Goal: Information Seeking & Learning: Learn about a topic

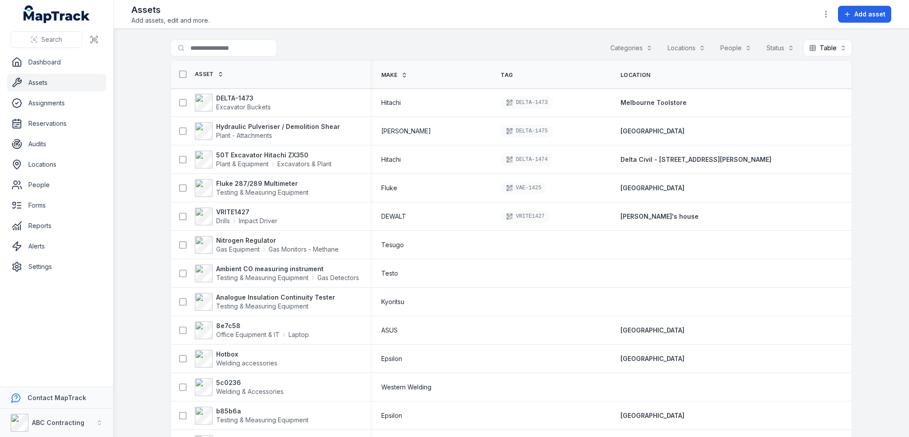
click at [151, 172] on main "Search for assets Categories Locations People Status Table ***** Asset Make Tag…" at bounding box center [512, 233] width 796 height 408
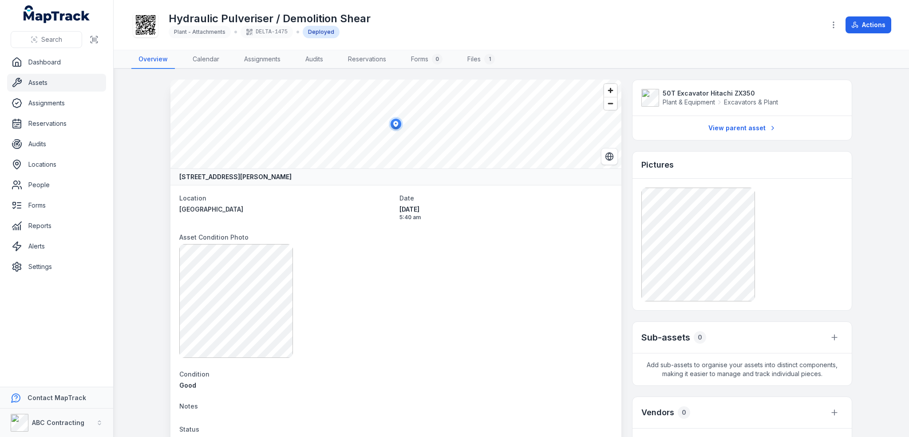
click at [60, 79] on link "Assets" at bounding box center [56, 83] width 99 height 18
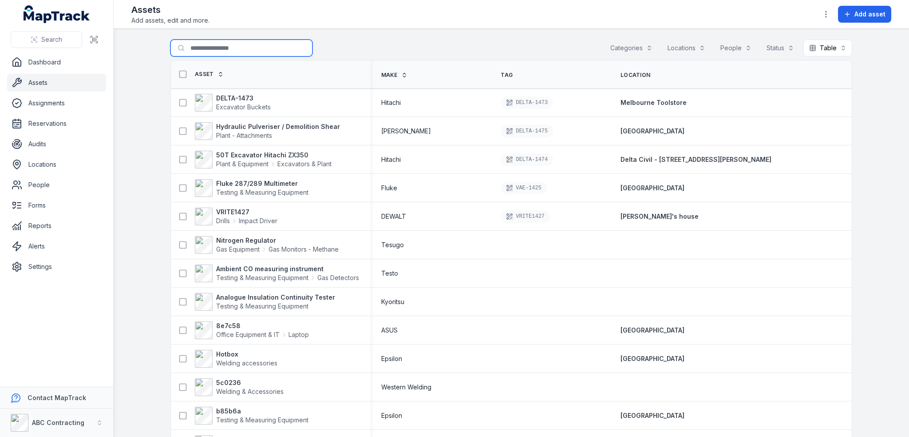
click at [230, 44] on input "Search for assets" at bounding box center [242, 48] width 142 height 17
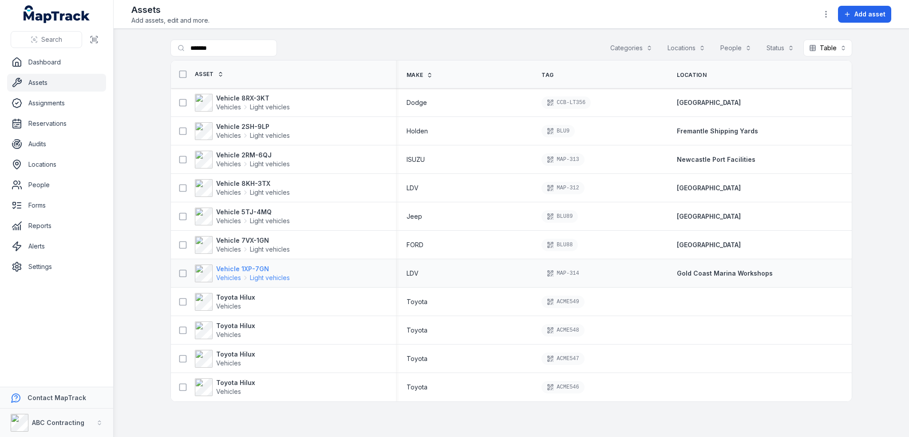
click at [226, 266] on strong "Vehicle 1XP-7GN" at bounding box center [253, 268] width 74 height 9
click at [220, 294] on strong "Toyota Hilux" at bounding box center [235, 297] width 39 height 9
click at [224, 328] on strong "Toyota Hilux" at bounding box center [235, 325] width 39 height 9
click at [226, 354] on strong "Toyota Hilux" at bounding box center [235, 353] width 39 height 9
click at [224, 379] on strong "Toyota Hilux" at bounding box center [235, 382] width 39 height 9
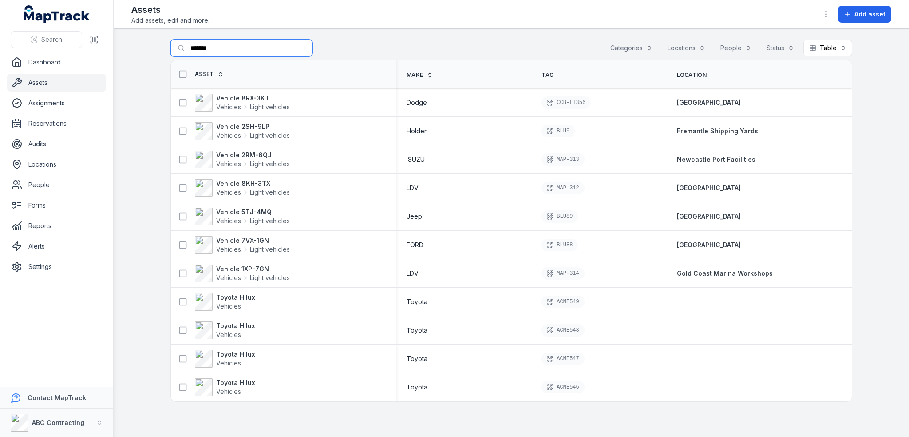
click at [215, 48] on input "*******" at bounding box center [242, 48] width 142 height 17
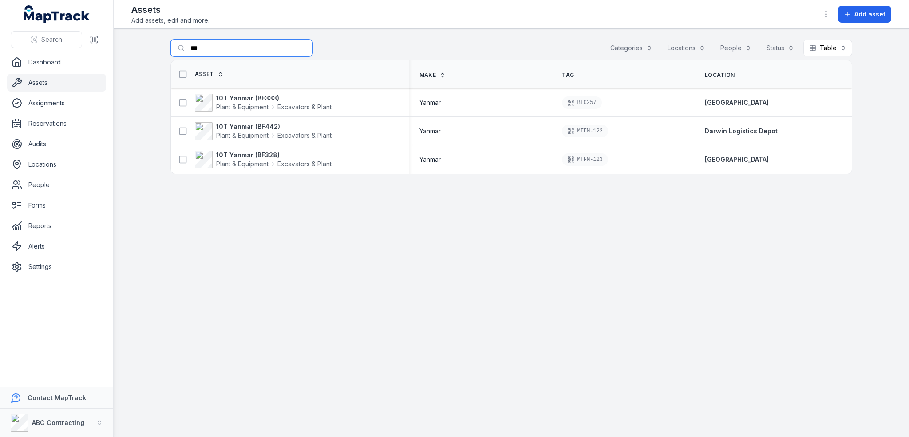
type input "***"
click at [230, 94] on strong "10T Yanmar (BF333)" at bounding box center [273, 98] width 115 height 9
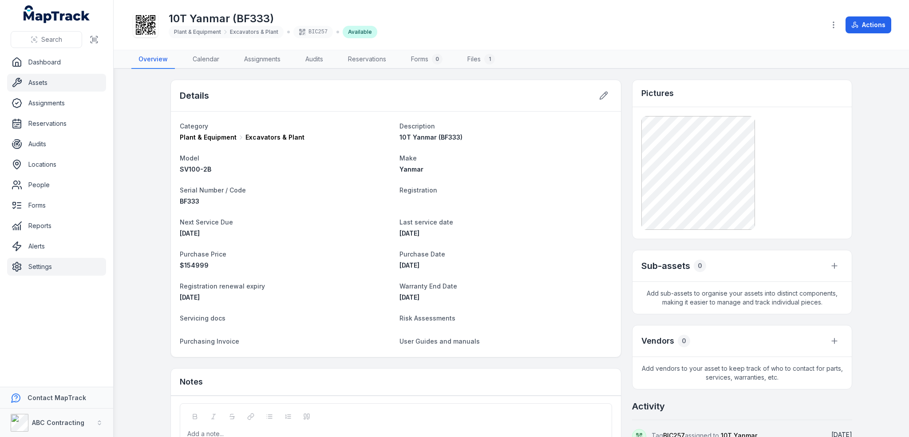
click at [40, 267] on link "Settings" at bounding box center [56, 267] width 99 height 18
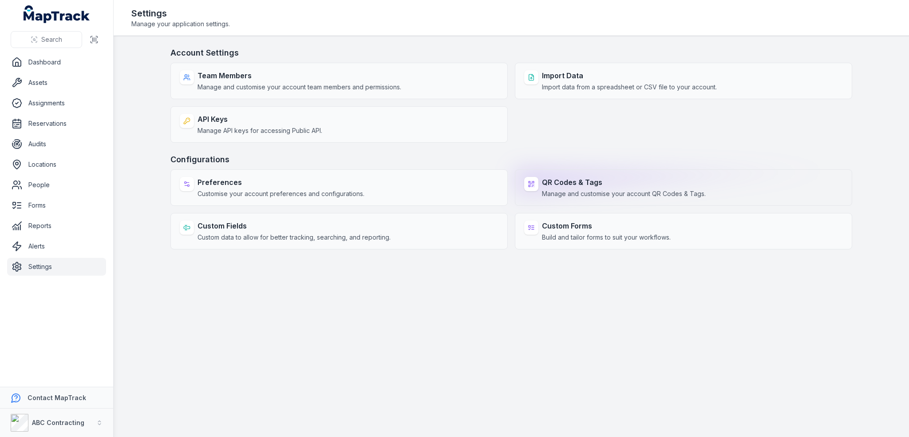
click at [618, 189] on span "Manage and customise your account QR Codes & Tags." at bounding box center [624, 193] width 164 height 9
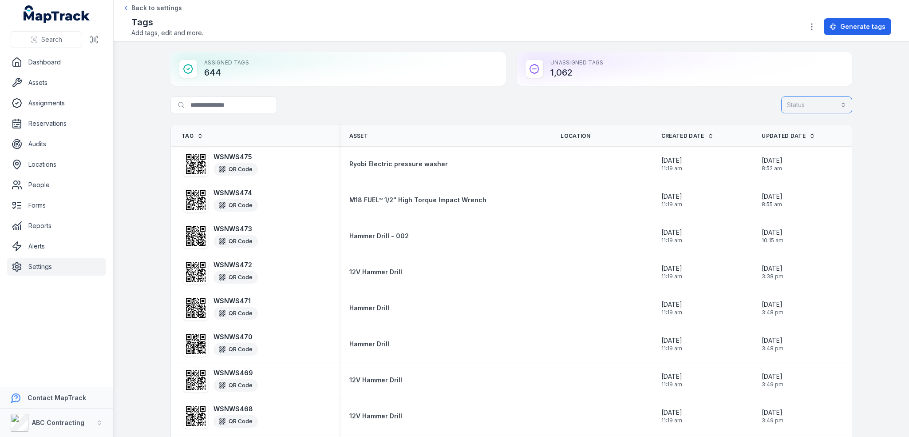
click at [798, 101] on button "Status" at bounding box center [817, 104] width 71 height 17
click at [809, 127] on span "Assigned" at bounding box center [801, 126] width 27 height 9
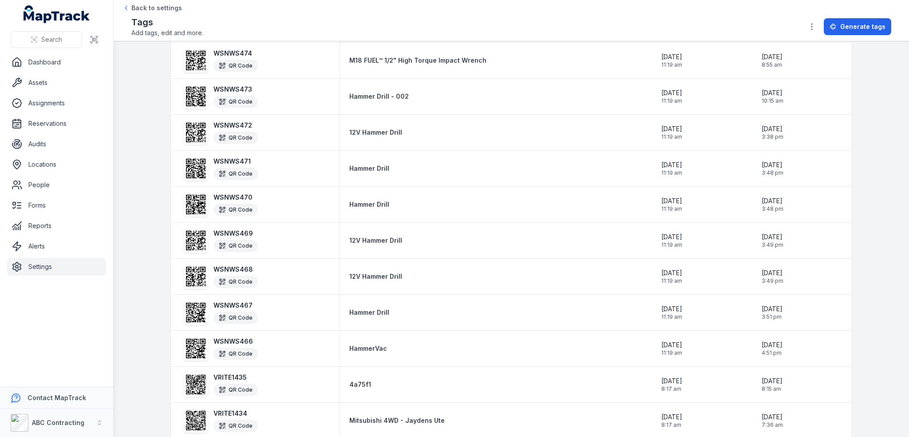
scroll to position [222, 0]
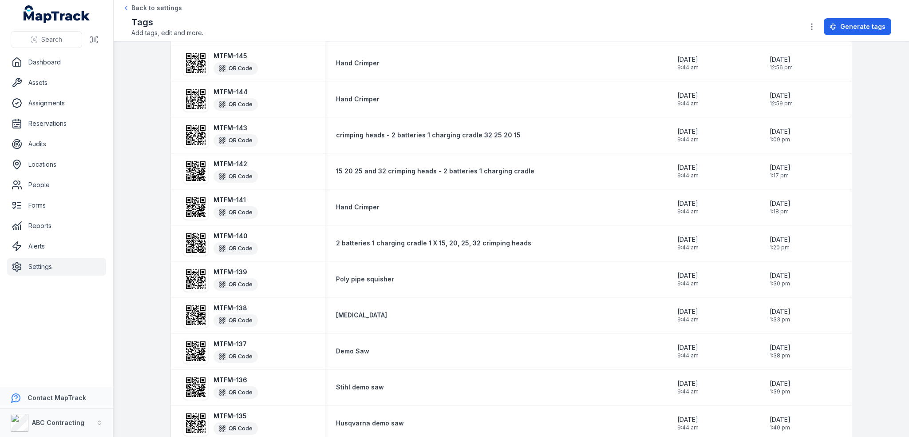
scroll to position [1534, 0]
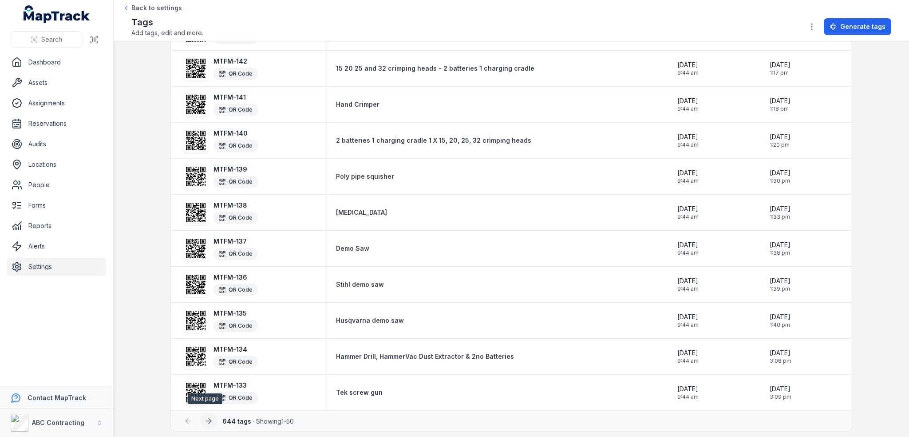
click at [207, 416] on icon at bounding box center [208, 420] width 9 height 9
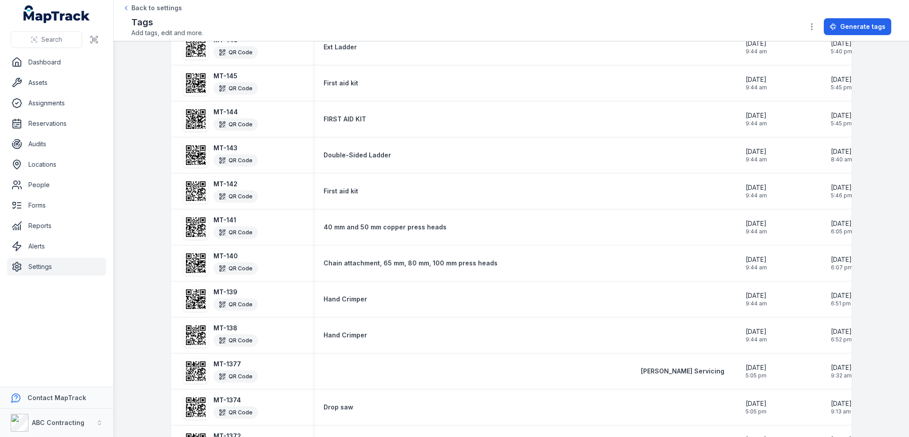
scroll to position [1538, 0]
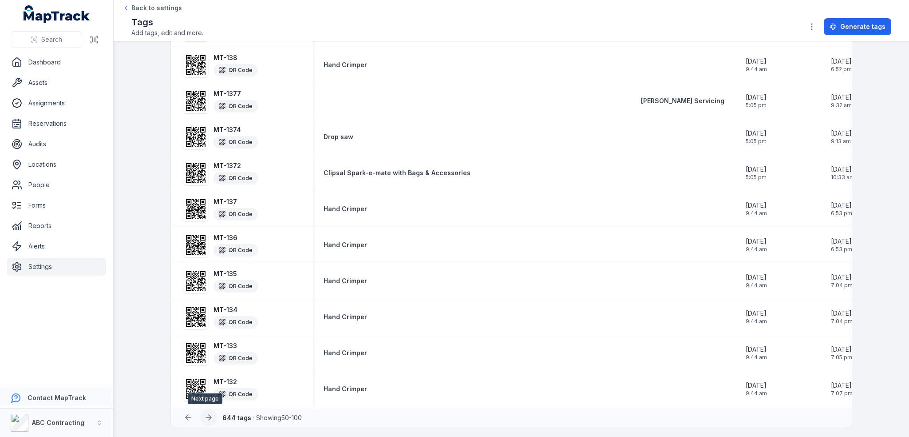
click at [205, 413] on icon at bounding box center [208, 417] width 9 height 9
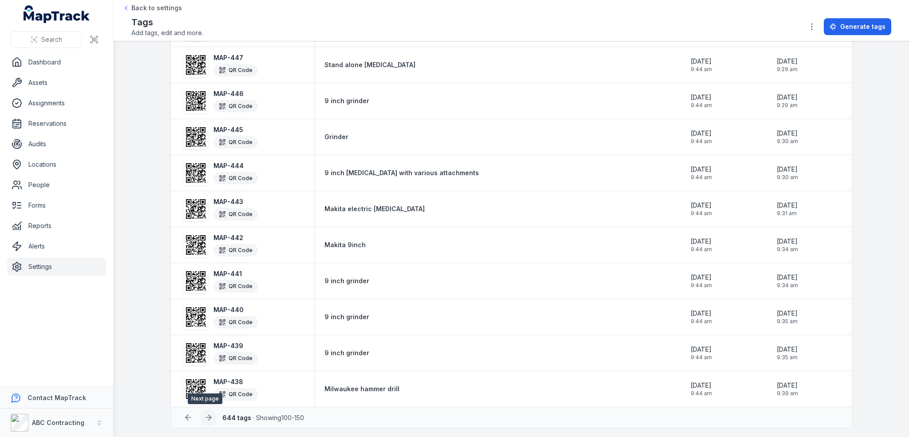
scroll to position [1534, 0]
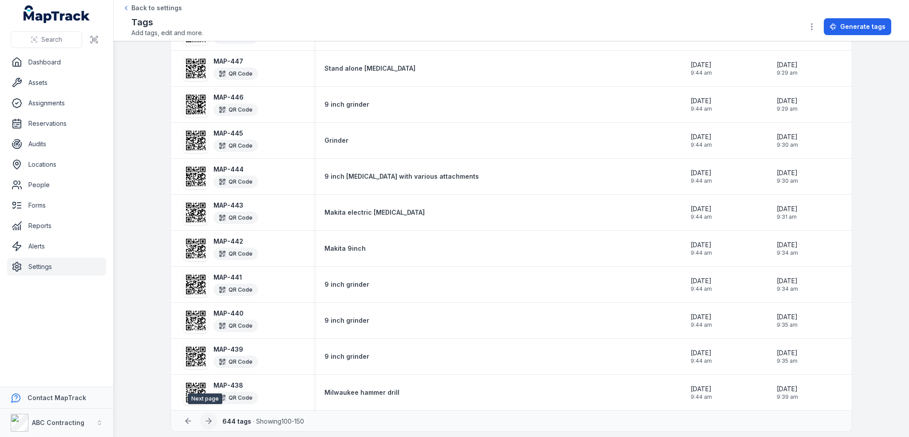
click at [204, 417] on icon at bounding box center [208, 420] width 9 height 9
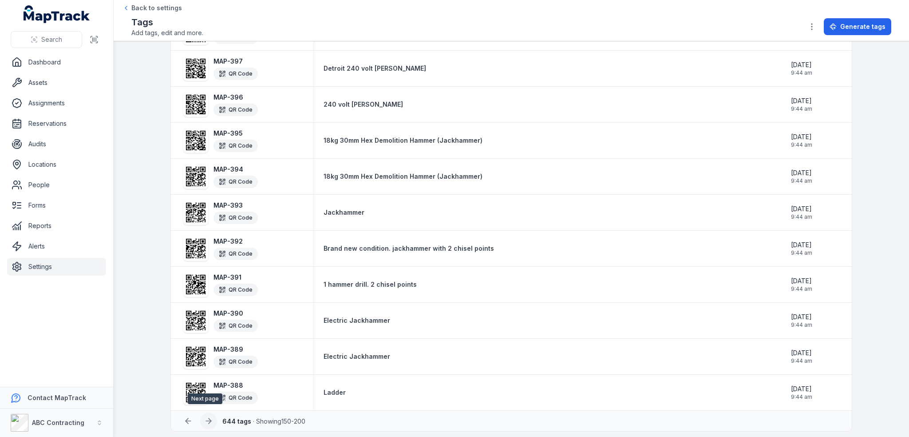
click at [204, 412] on button at bounding box center [208, 420] width 17 height 17
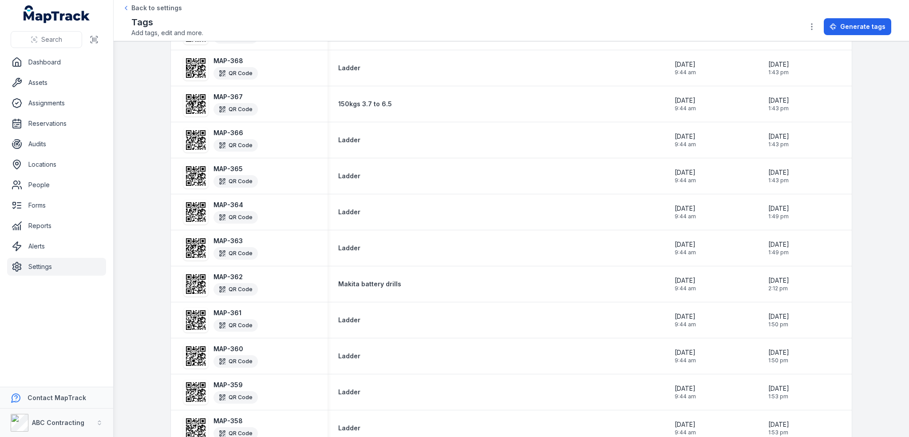
scroll to position [557, 0]
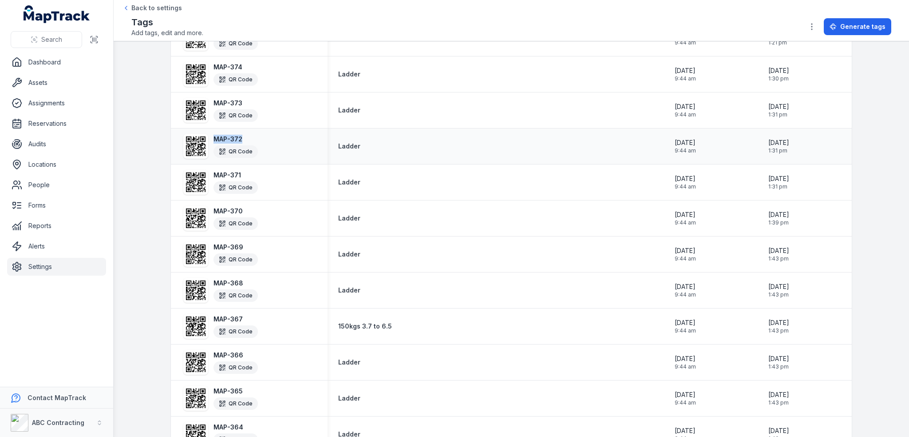
drag, startPoint x: 242, startPoint y: 135, endPoint x: 209, endPoint y: 136, distance: 32.9
click at [209, 136] on div "MAP-372 QR Code" at bounding box center [220, 146] width 76 height 28
copy strong "MAP-372"
click at [48, 163] on link "Locations" at bounding box center [56, 164] width 99 height 18
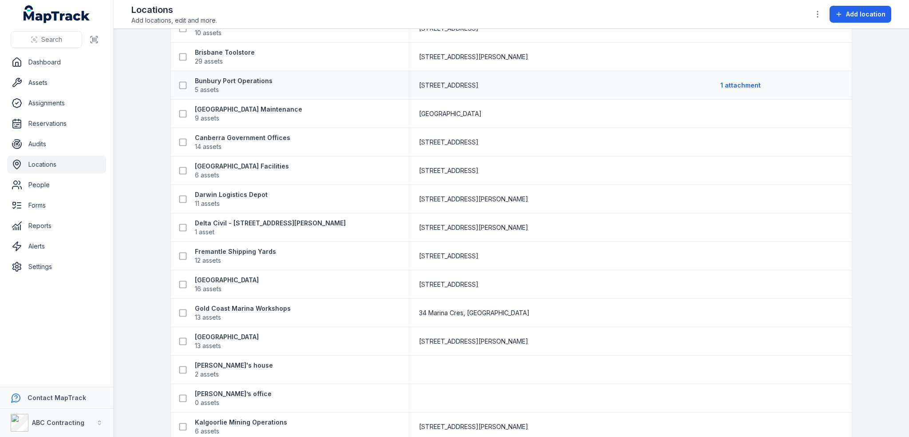
scroll to position [266, 0]
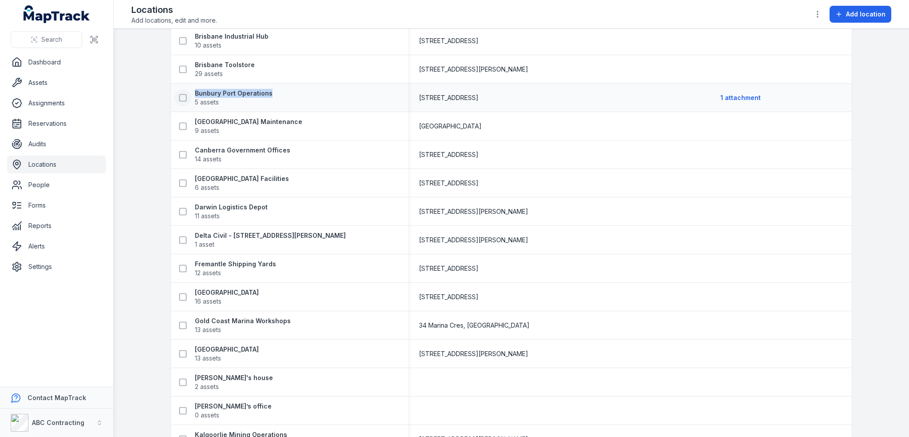
drag, startPoint x: 281, startPoint y: 91, endPoint x: 187, endPoint y: 96, distance: 94.3
click at [187, 96] on div "Bunbury Port Operations 5 assets" at bounding box center [286, 98] width 223 height 18
copy strong "Bunbury Port Operations"
drag, startPoint x: 270, startPoint y: 203, endPoint x: 183, endPoint y: 210, distance: 87.3
click at [183, 210] on div "Darwin Logistics Depot 11 assets" at bounding box center [286, 211] width 223 height 18
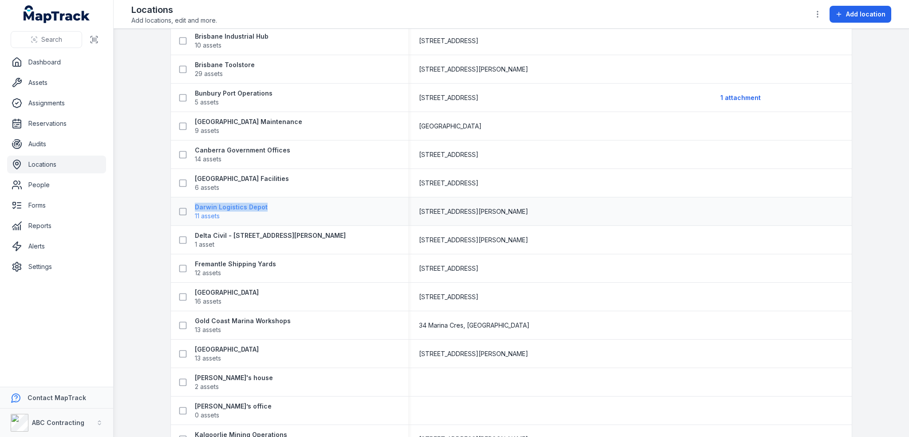
copy strong "Darwin Logistics Depot"
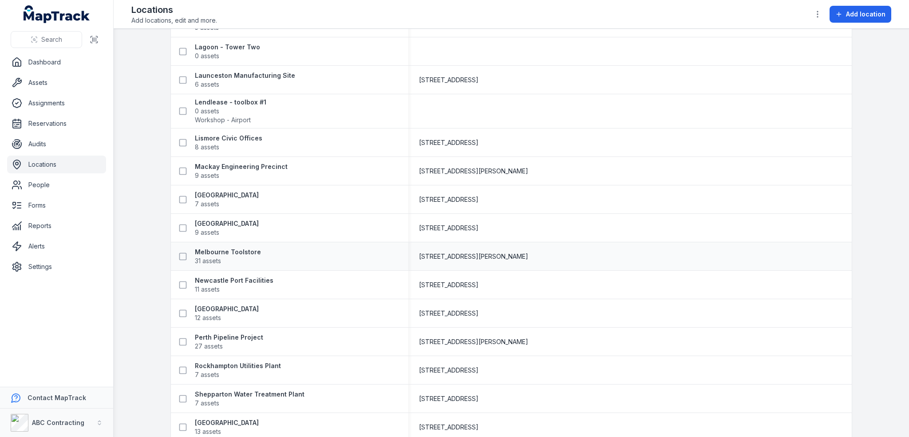
scroll to position [622, 0]
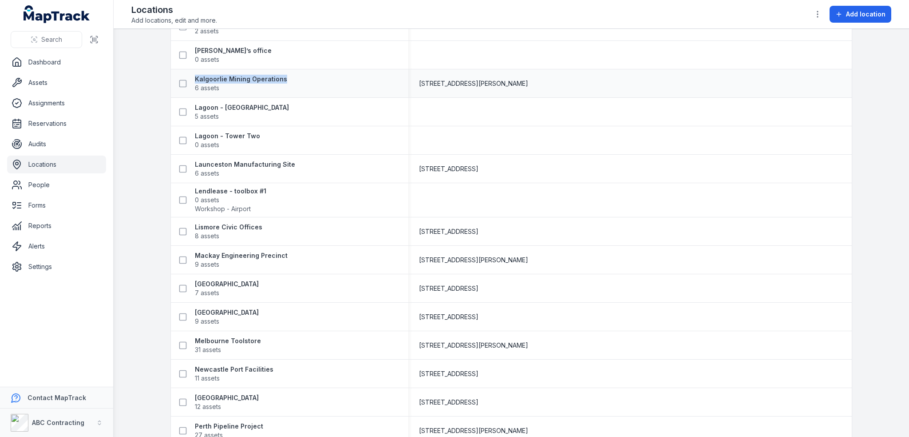
drag, startPoint x: 294, startPoint y: 78, endPoint x: 178, endPoint y: 68, distance: 116.7
click at [178, 69] on td "Kalgoorlie Mining Operations 6 assets" at bounding box center [290, 83] width 238 height 28
copy strong "Kalgoorlie Mining Operations"
drag, startPoint x: 265, startPoint y: 104, endPoint x: 179, endPoint y: 108, distance: 86.2
click at [179, 108] on div "Lagoon - Tower One 5 assets" at bounding box center [286, 112] width 223 height 18
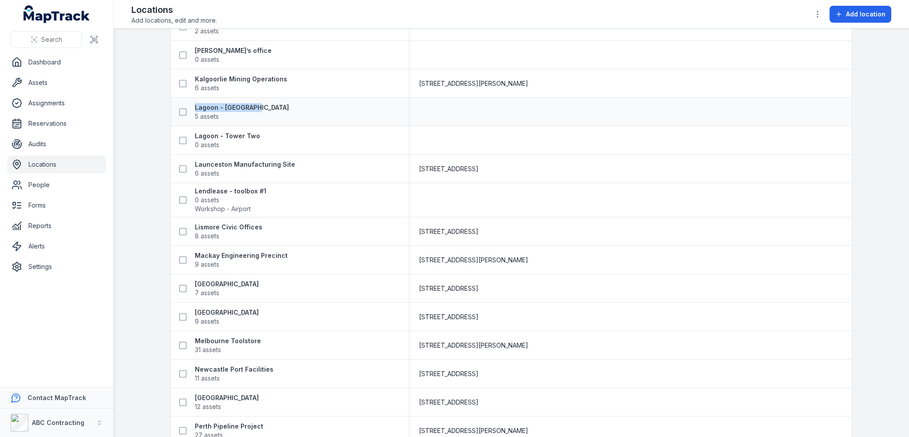
copy strong "Lagoon - Tower One"
drag, startPoint x: 289, startPoint y: 255, endPoint x: 183, endPoint y: 254, distance: 106.6
click at [183, 254] on div "Mackay Engineering Precinct 9 assets" at bounding box center [286, 260] width 223 height 18
copy strong "Mackay Engineering Precinct"
drag, startPoint x: 288, startPoint y: 281, endPoint x: 181, endPoint y: 276, distance: 107.6
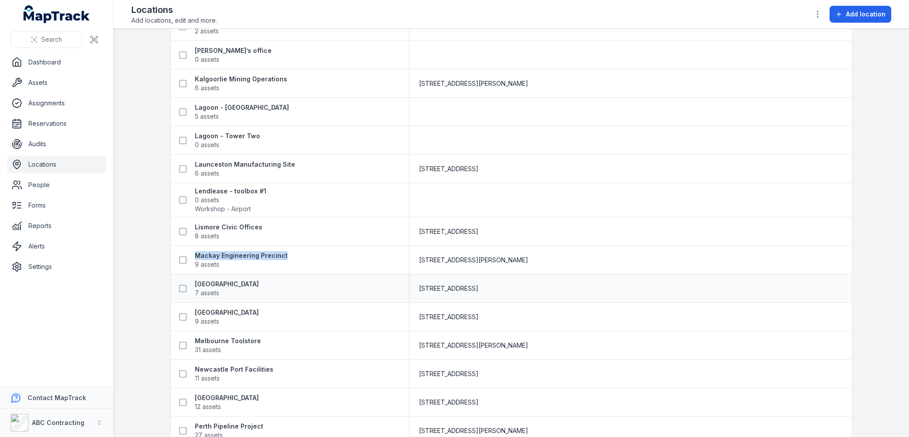
click at [181, 276] on div "Mandurah Business Complex 7 assets" at bounding box center [290, 288] width 238 height 25
copy strong "Mandurah Business Complex"
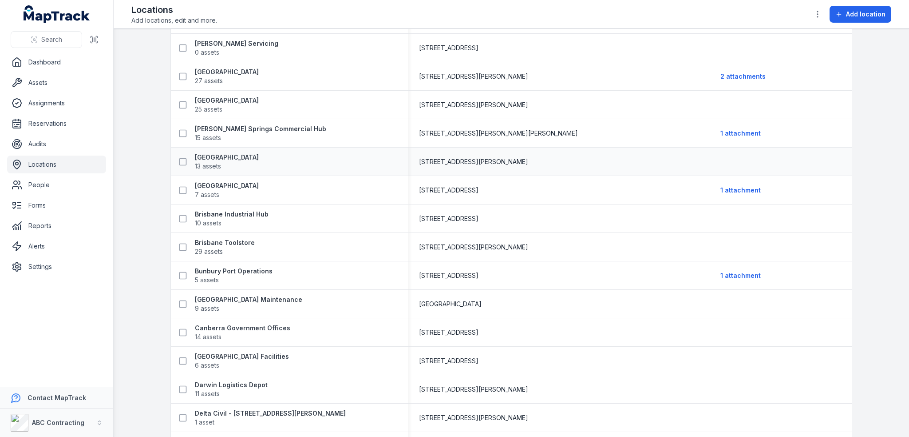
scroll to position [0, 0]
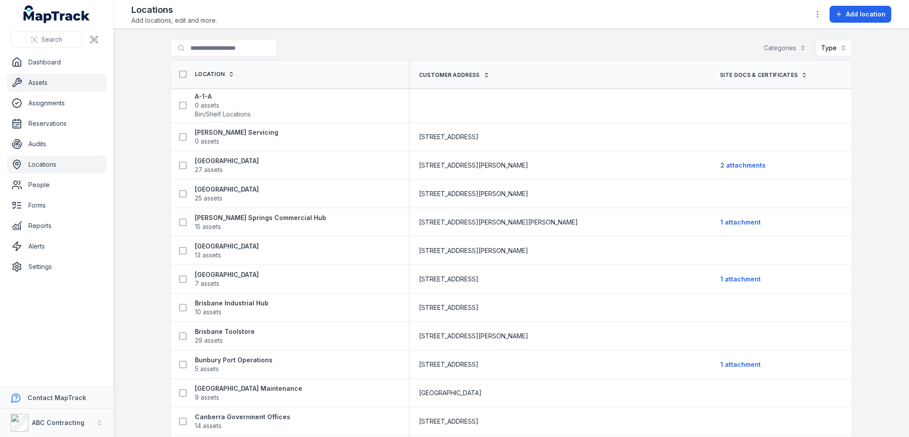
click at [30, 80] on link "Assets" at bounding box center [56, 83] width 99 height 18
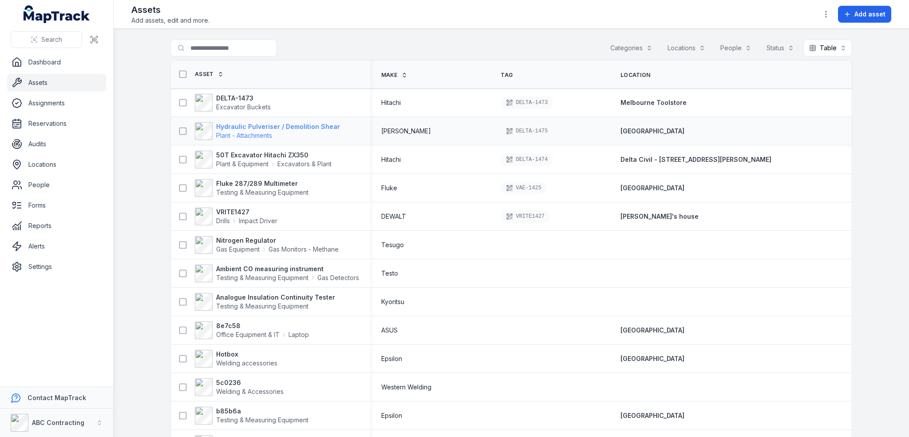
click at [226, 129] on strong "Hydraulic Pulveriser / Demolition Shear" at bounding box center [278, 126] width 124 height 9
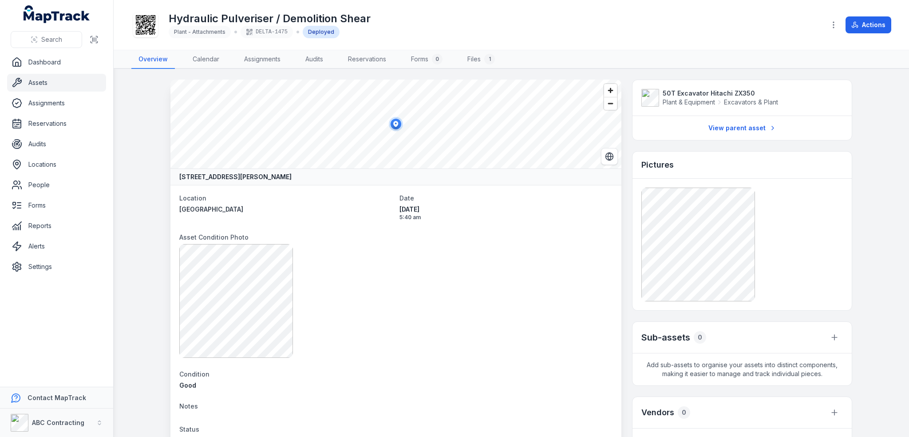
click at [32, 81] on link "Assets" at bounding box center [56, 83] width 99 height 18
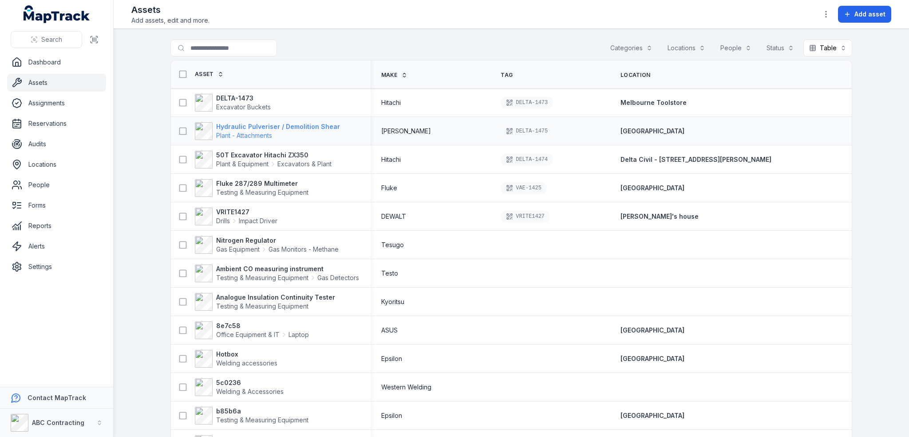
click at [227, 127] on strong "Hydraulic Pulveriser / Demolition Shear" at bounding box center [278, 126] width 124 height 9
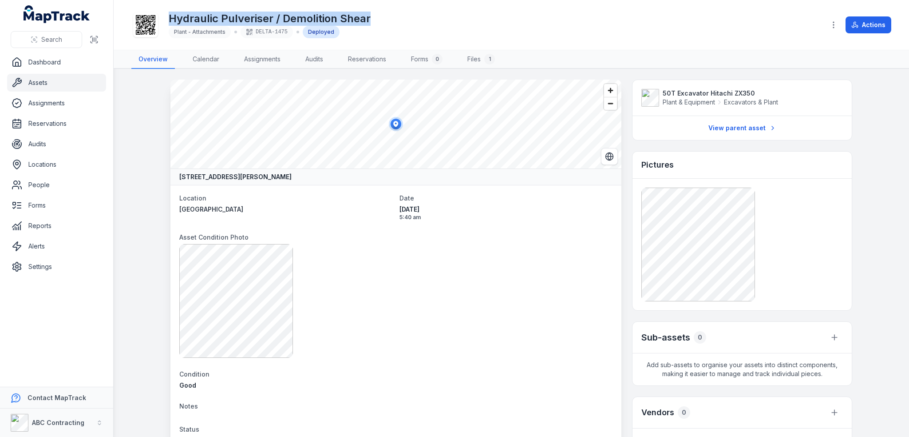
drag, startPoint x: 171, startPoint y: 21, endPoint x: 417, endPoint y: 18, distance: 246.9
click at [417, 18] on div "Hydraulic Pulveriser / Demolition Shear Plant - Attachments DELTA-1475 Deployed" at bounding box center [474, 25] width 687 height 28
drag, startPoint x: 234, startPoint y: 62, endPoint x: 284, endPoint y: 61, distance: 49.7
click at [284, 61] on nav "Overview Calendar Assignments Audits Reservations Forms 0 Files 1" at bounding box center [511, 59] width 760 height 19
copy link "Assignments"
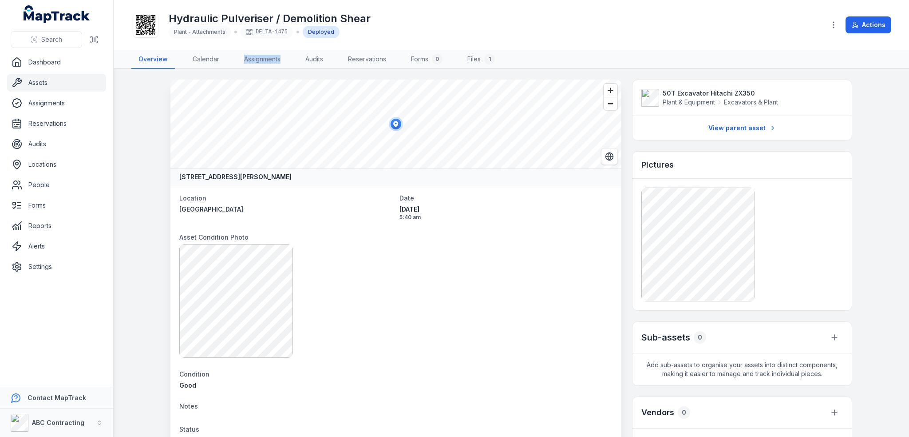
click at [142, 183] on main "[STREET_ADDRESS][PERSON_NAME] Location [GEOGRAPHIC_DATA] Date [DATE] 5:40 am As…" at bounding box center [512, 253] width 796 height 368
click at [605, 155] on icon "Switch to Satellite View" at bounding box center [609, 156] width 9 height 9
click at [605, 155] on icon "Switch to Map View" at bounding box center [609, 156] width 9 height 9
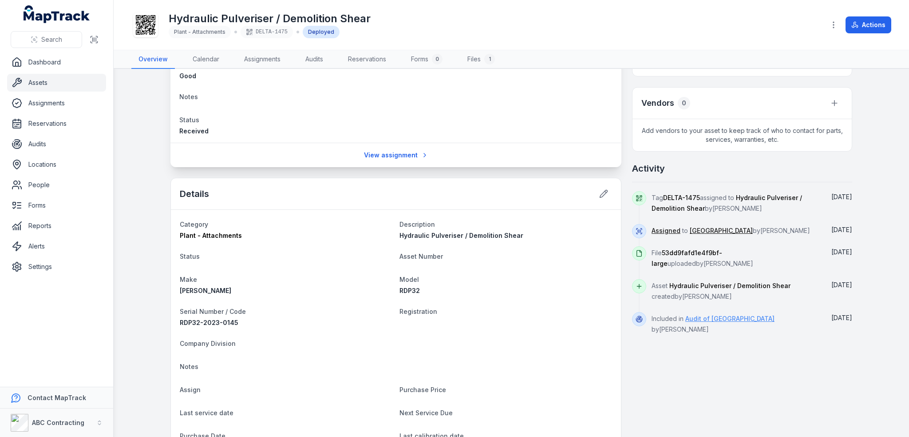
scroll to position [311, 0]
click at [140, 110] on main "[STREET_ADDRESS][PERSON_NAME] Location [GEOGRAPHIC_DATA] Date [DATE] 5:40 am As…" at bounding box center [512, 253] width 796 height 368
click at [480, 60] on link "Files 1" at bounding box center [481, 59] width 42 height 19
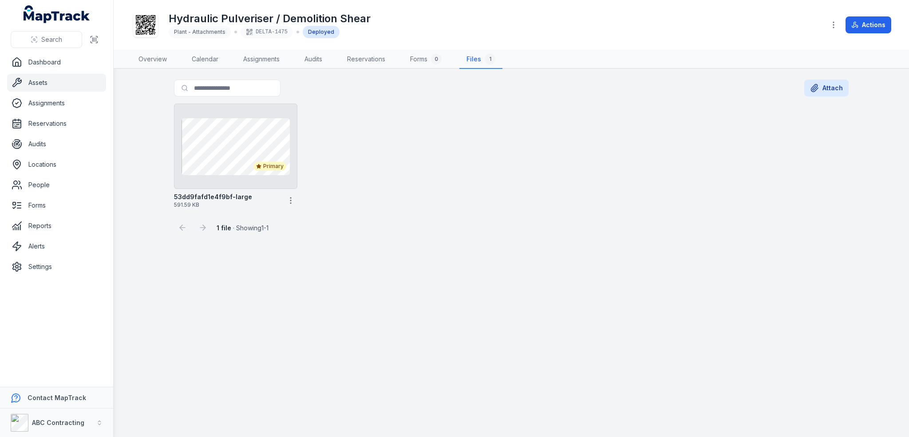
click at [504, 135] on div "Primary 53dd9fafd1e4f9bf-large 591.59 KB" at bounding box center [512, 156] width 682 height 112
click at [154, 62] on link "Overview" at bounding box center [152, 59] width 43 height 19
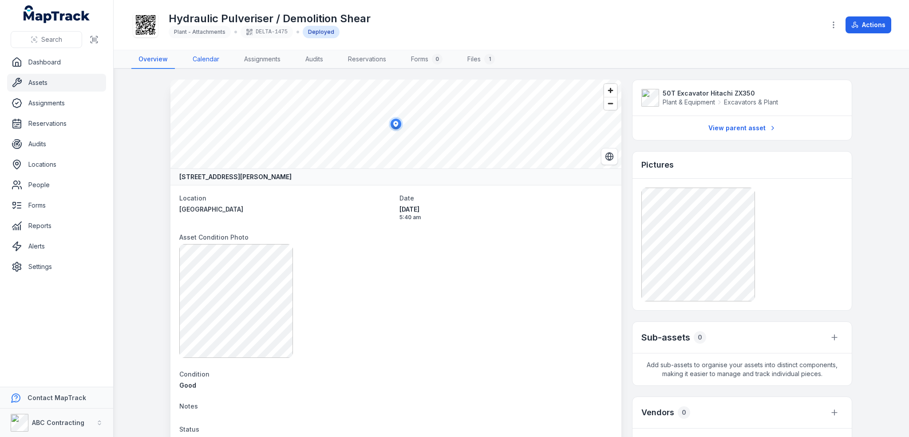
click at [197, 62] on link "Calendar" at bounding box center [206, 59] width 41 height 19
click at [149, 129] on main "[STREET_ADDRESS][PERSON_NAME] Location [GEOGRAPHIC_DATA] Date [DATE] 5:40 am As…" at bounding box center [512, 253] width 796 height 368
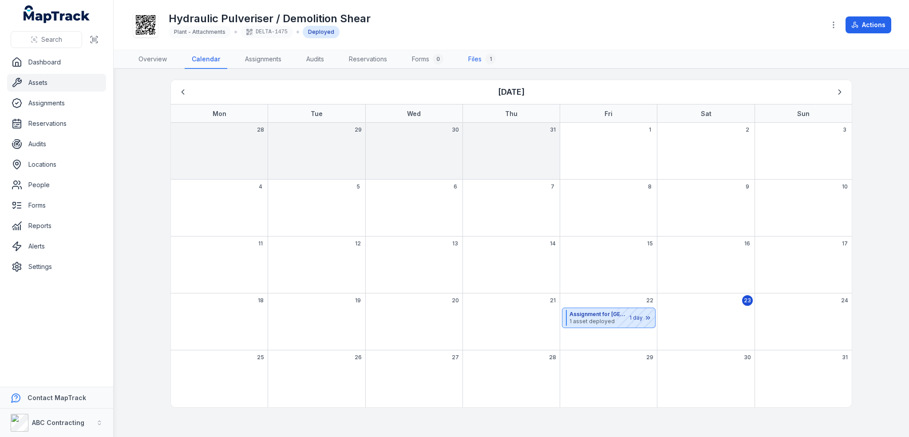
click at [470, 59] on link "Files 1" at bounding box center [482, 59] width 42 height 19
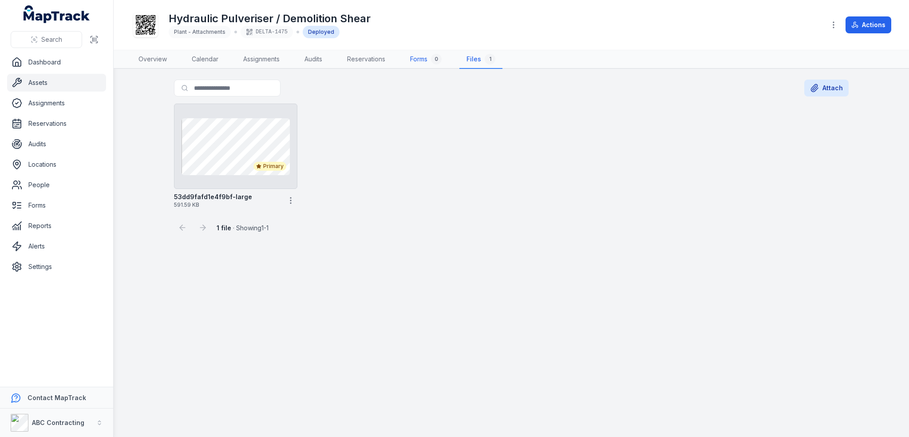
click at [417, 56] on link "Forms 0" at bounding box center [426, 59] width 46 height 19
